Goal: Transaction & Acquisition: Purchase product/service

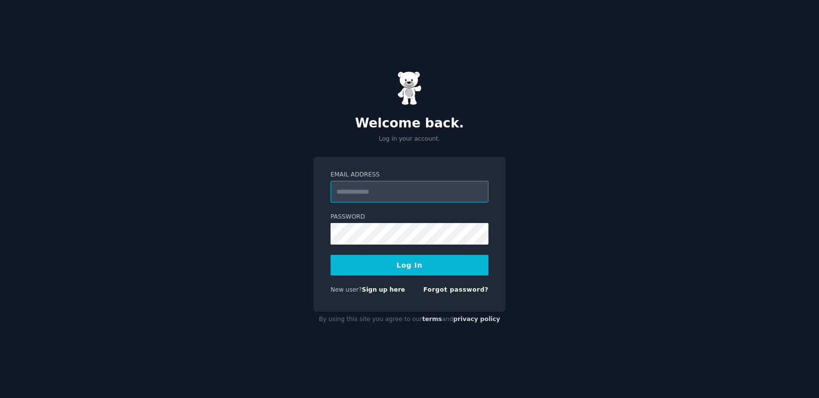
type input "**********"
click at [421, 264] on button "Log In" at bounding box center [409, 265] width 158 height 21
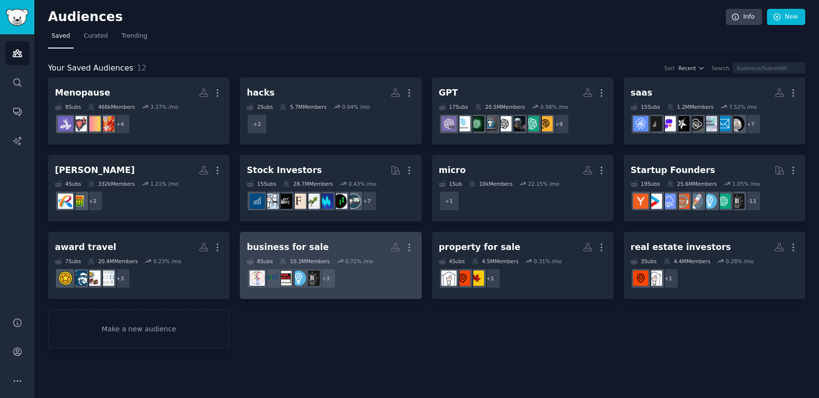
click at [291, 262] on div "10.3M Members" at bounding box center [305, 261] width 50 height 7
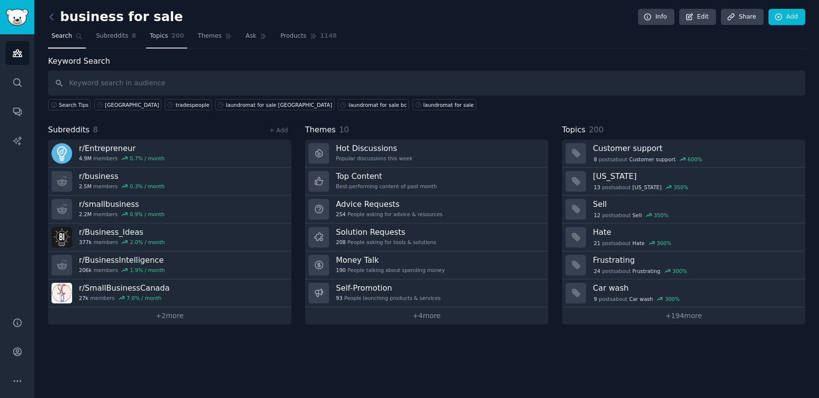
click at [160, 38] on span "Topics" at bounding box center [159, 36] width 18 height 9
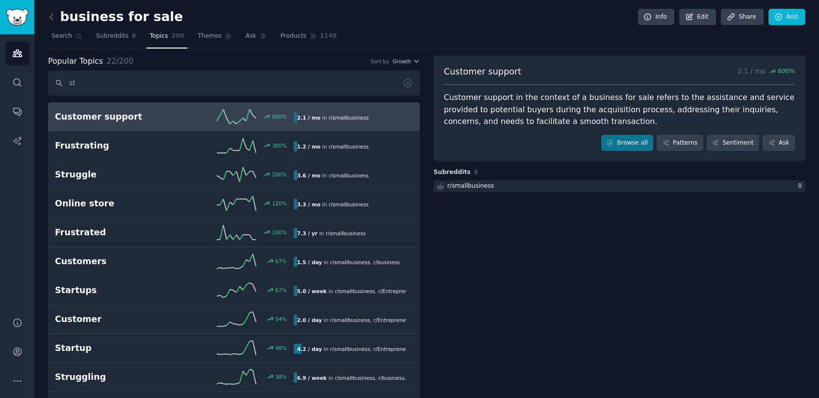
type input "s"
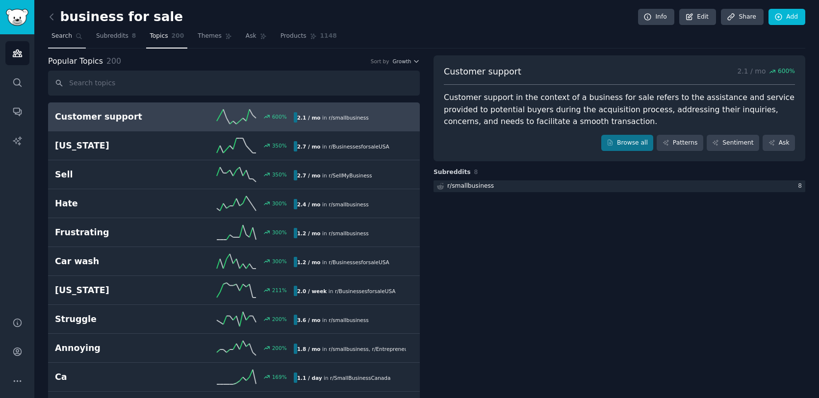
click at [70, 36] on span "Search" at bounding box center [61, 36] width 21 height 9
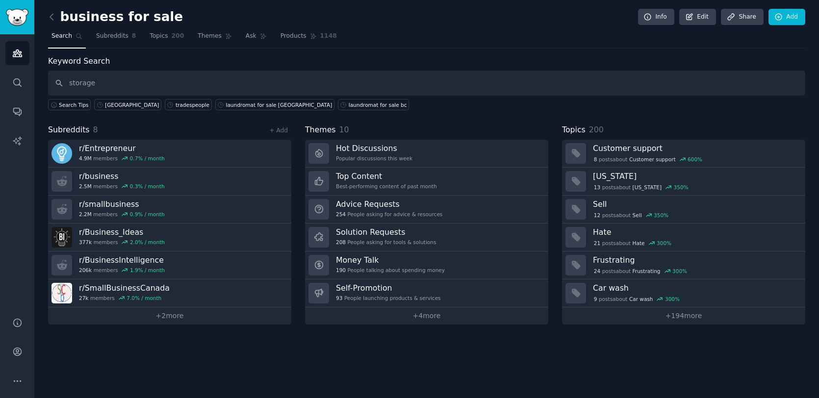
type input "storage"
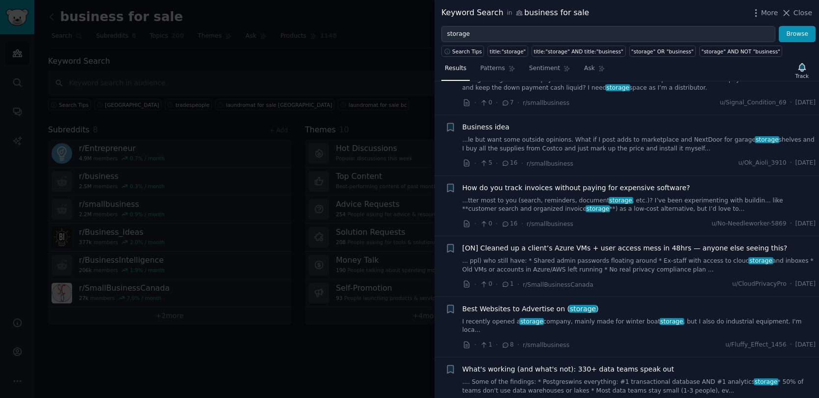
scroll to position [543, 0]
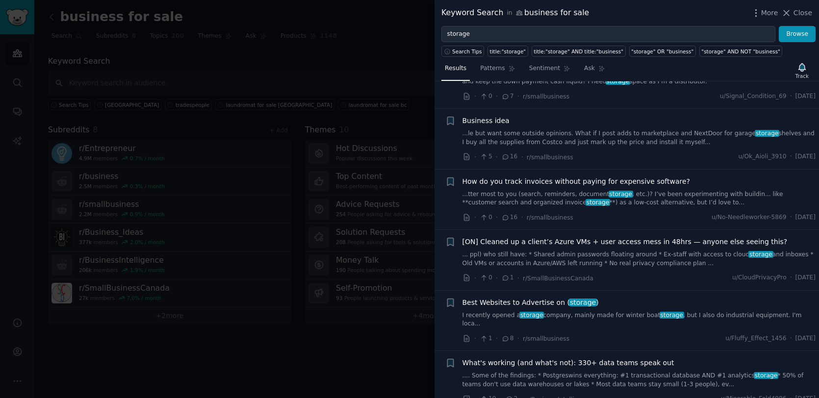
click at [390, 77] on div at bounding box center [409, 199] width 819 height 398
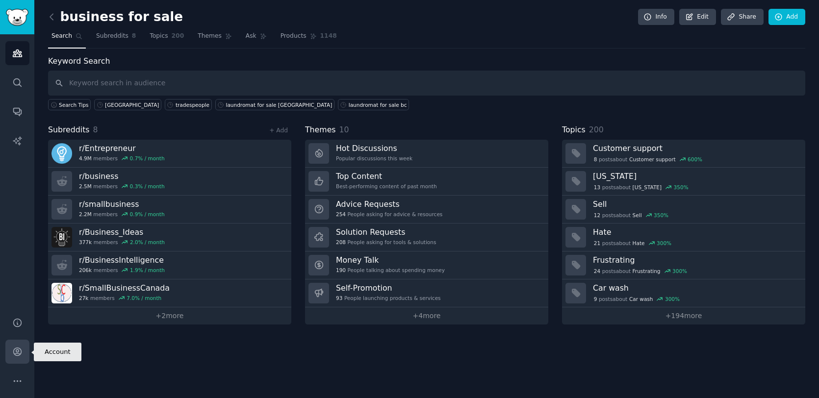
click at [16, 352] on icon "Sidebar" at bounding box center [17, 352] width 8 height 8
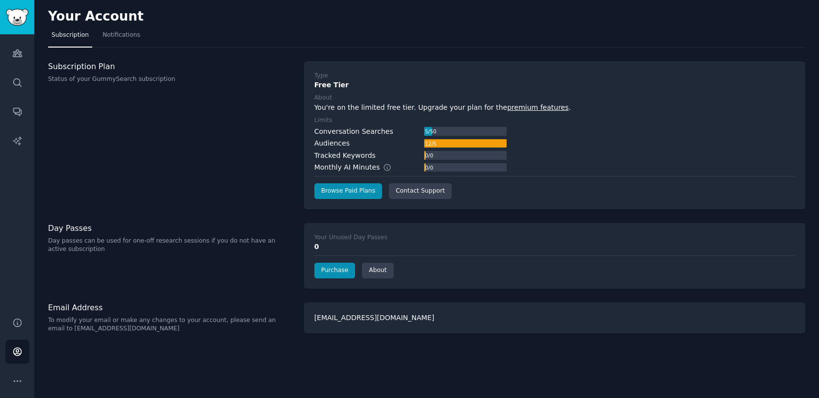
click at [264, 154] on div "Subscription Plan Status of your GummySearch subscription" at bounding box center [171, 135] width 246 height 148
click at [340, 269] on link "Purchase" at bounding box center [334, 271] width 41 height 16
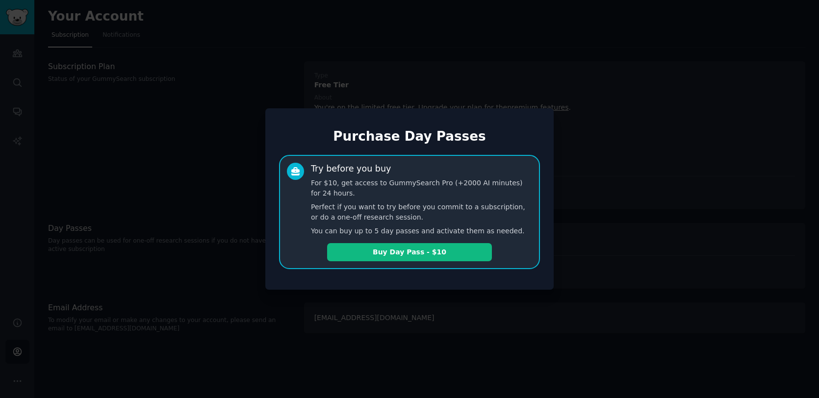
click at [286, 218] on div "Try before you buy For $10, get access to GummySearch Pro (+2000 AI minutes) fo…" at bounding box center [409, 212] width 261 height 115
click at [252, 246] on div at bounding box center [409, 199] width 819 height 398
